Goal: Connect with others: Establish contact or relationships with other users

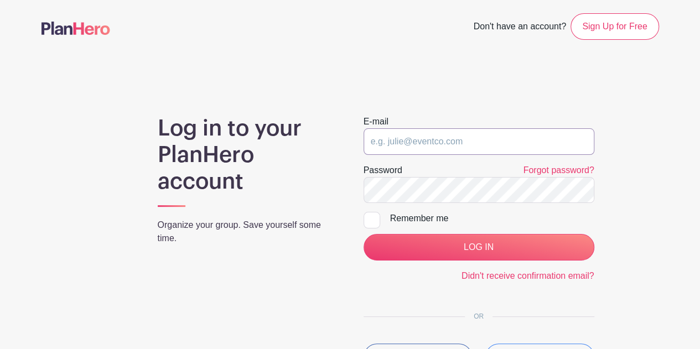
click at [498, 141] on input "email" at bounding box center [479, 141] width 231 height 27
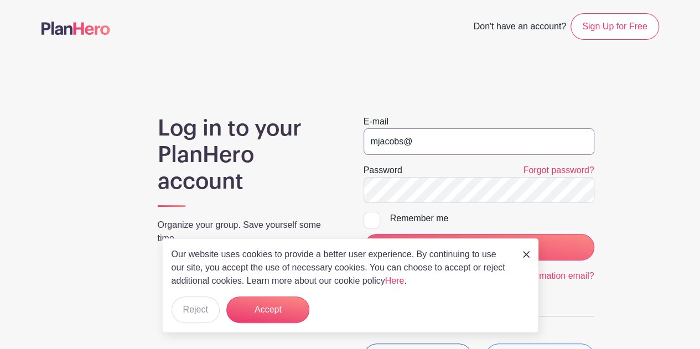
type input "mjacobs@greenville.k12.sc.us"
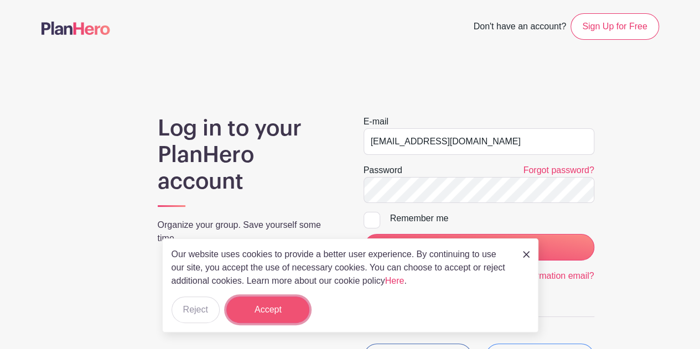
click at [257, 316] on button "Accept" at bounding box center [267, 310] width 83 height 27
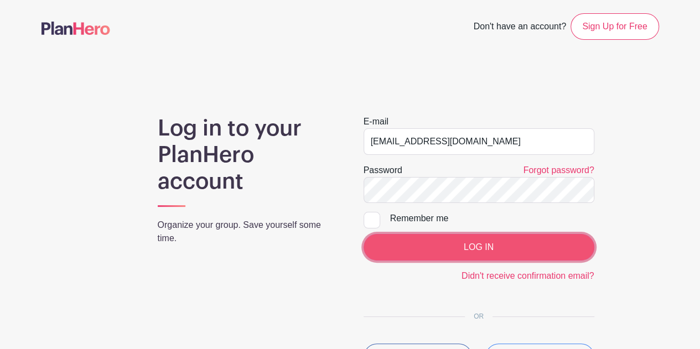
click at [495, 246] on input "LOG IN" at bounding box center [479, 247] width 231 height 27
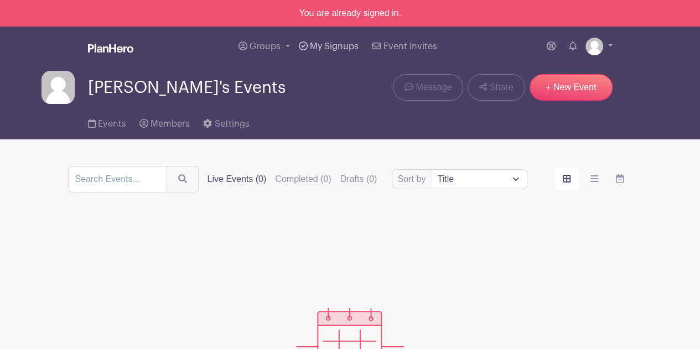
click at [317, 46] on span "My Signups" at bounding box center [334, 46] width 49 height 9
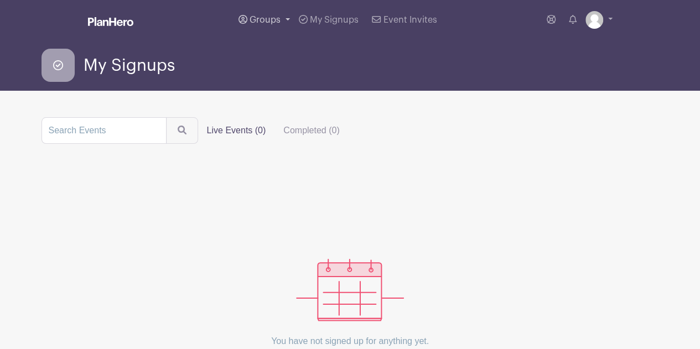
click at [259, 20] on span "Groups" at bounding box center [265, 20] width 31 height 9
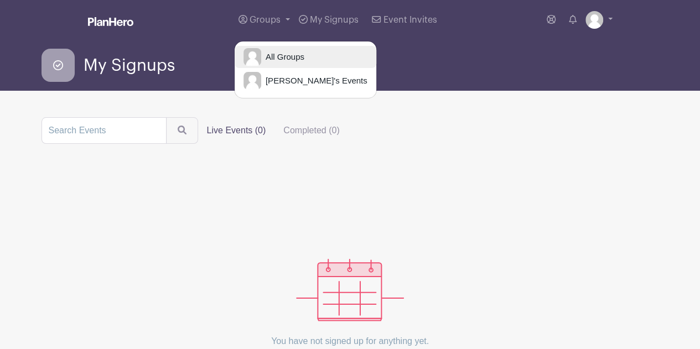
click at [278, 56] on span "All Groups" at bounding box center [282, 57] width 43 height 13
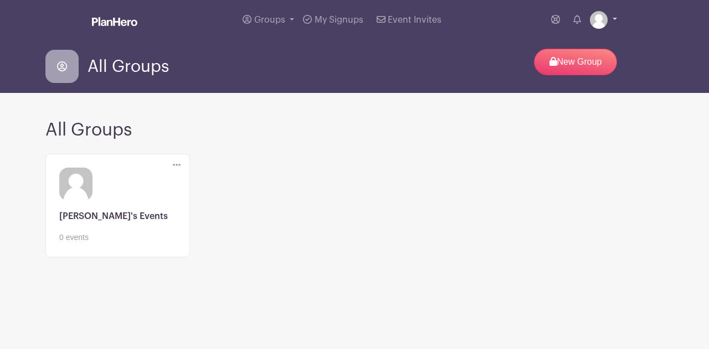
click at [601, 22] on img at bounding box center [599, 20] width 18 height 18
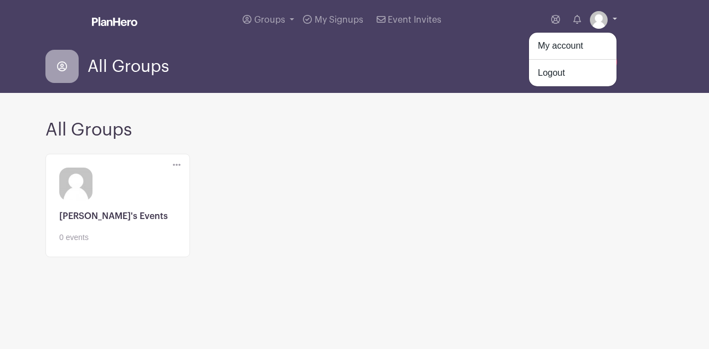
click at [592, 14] on img at bounding box center [599, 20] width 18 height 18
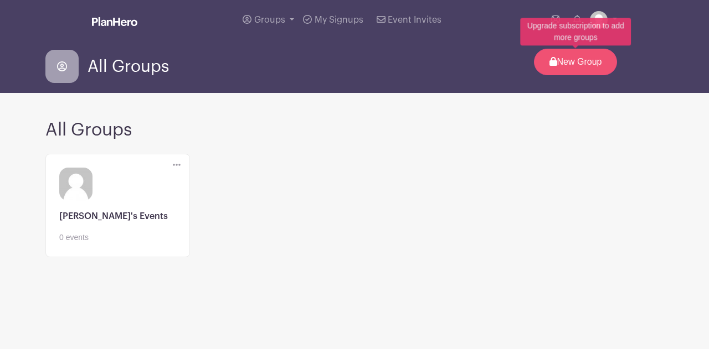
click at [565, 65] on p "New Group" at bounding box center [575, 62] width 83 height 27
